Goal: Task Accomplishment & Management: Complete application form

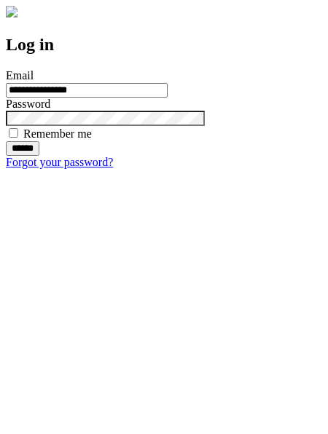
type input "**********"
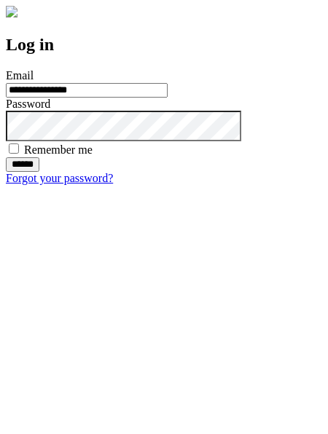
click at [39, 172] on input "******" at bounding box center [23, 164] width 34 height 15
